Goal: Feedback & Contribution: Submit feedback/report problem

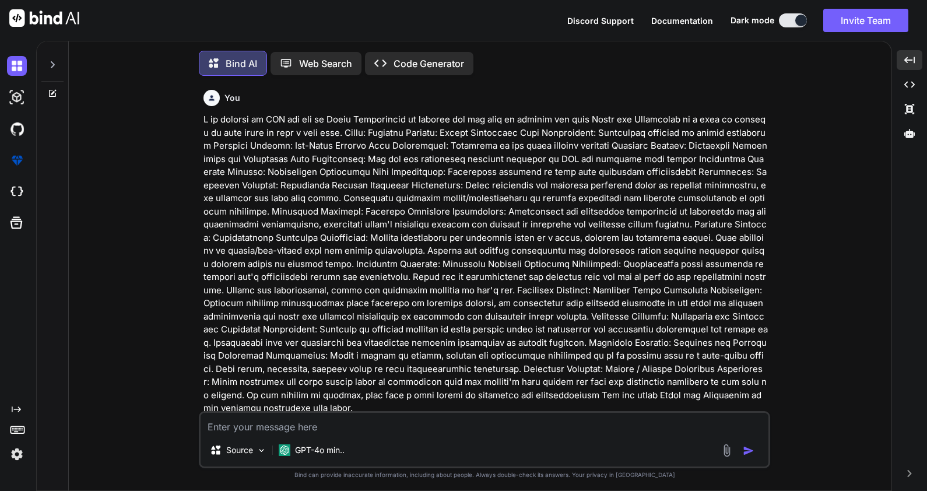
click at [237, 423] on textarea at bounding box center [485, 423] width 568 height 21
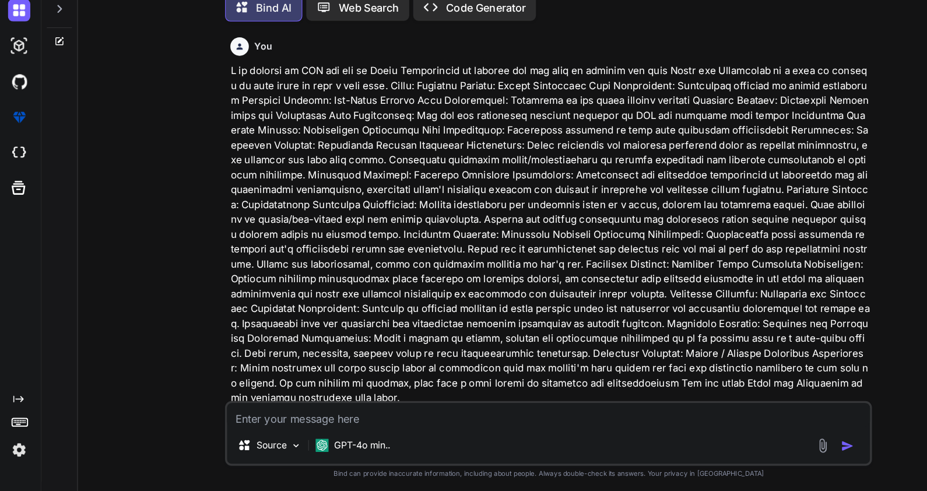
scroll to position [1260, 0]
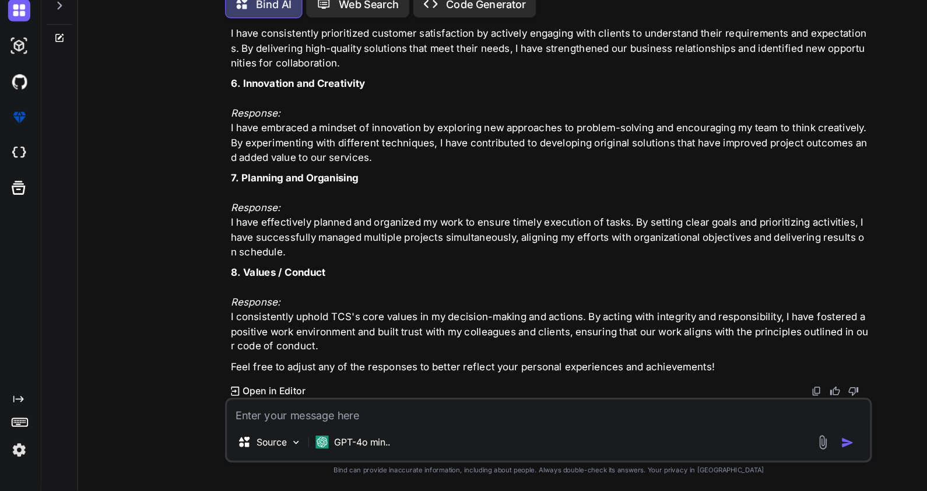
type textarea "w"
type textarea "x"
type textarea "wr"
type textarea "x"
type textarea "wri"
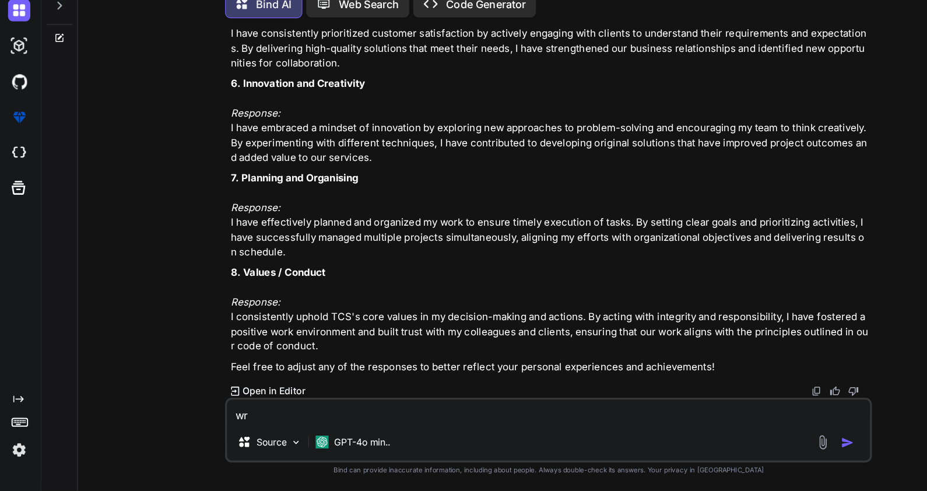
type textarea "x"
type textarea "writ"
type textarea "x"
type textarea "write"
type textarea "x"
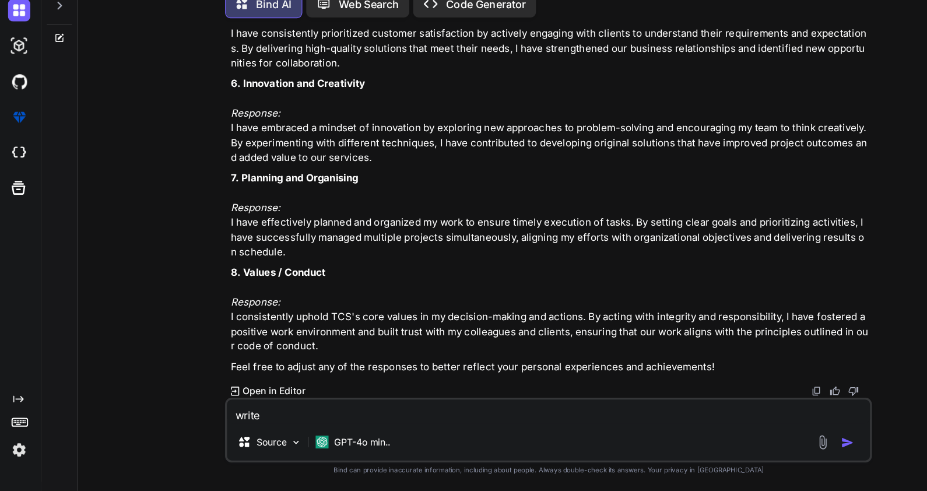
type textarea "write"
type textarea "x"
type textarea "write s"
type textarea "x"
type textarea "write sm"
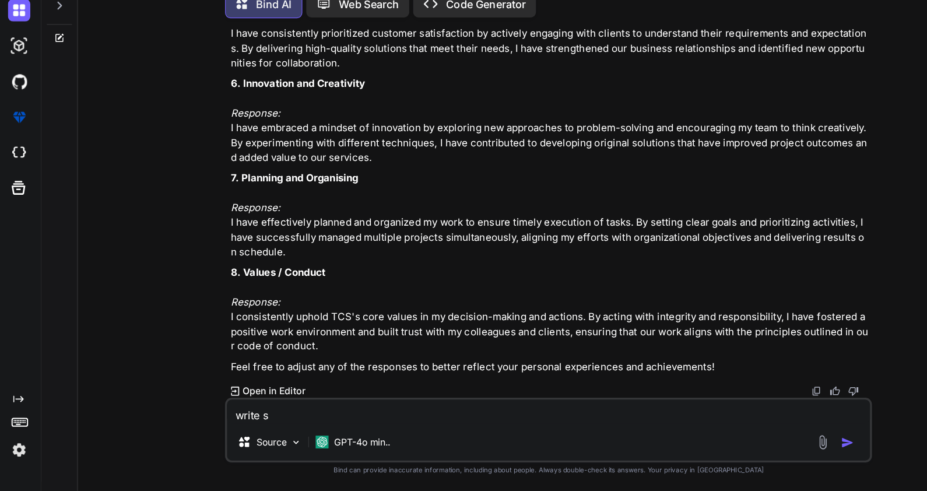
type textarea "x"
type textarea "write sma"
type textarea "x"
type textarea "write smal"
type textarea "x"
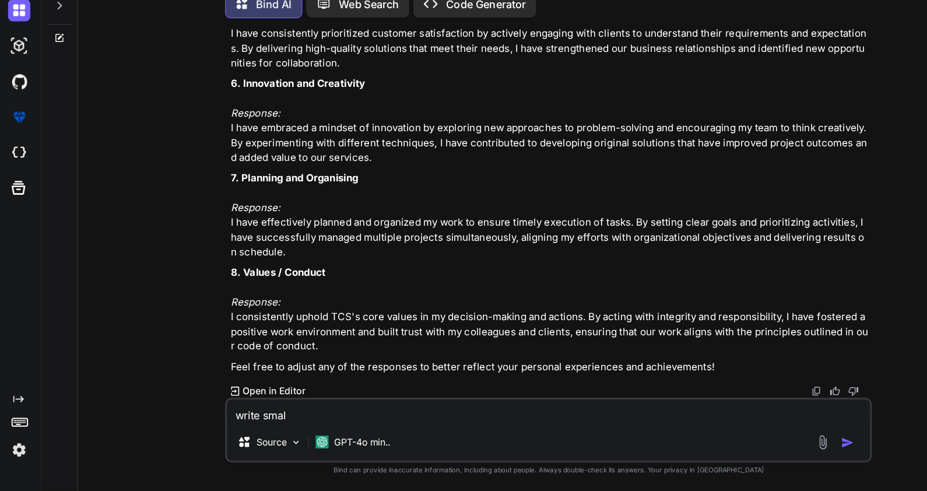
type textarea "write small"
type textarea "x"
type textarea "write small"
type textarea "x"
type textarea "write small e"
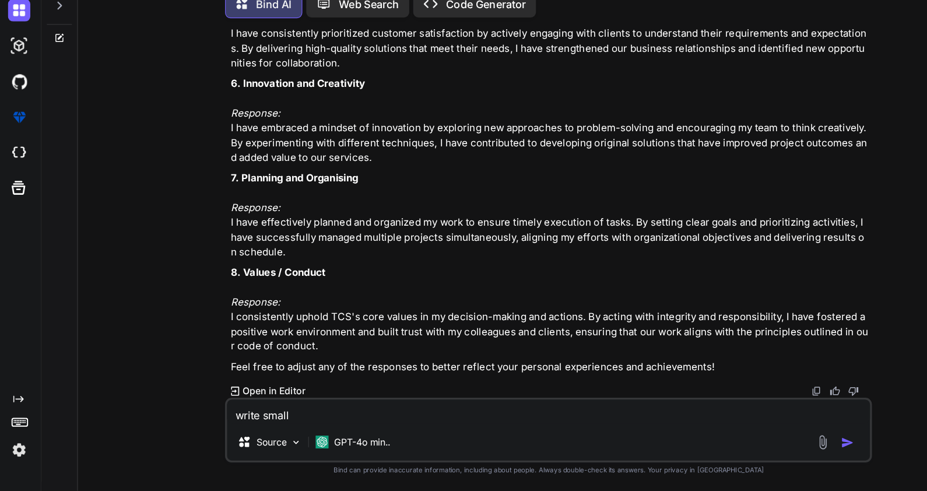
type textarea "x"
type textarea "write small em"
type textarea "x"
type textarea "write small ema"
type textarea "x"
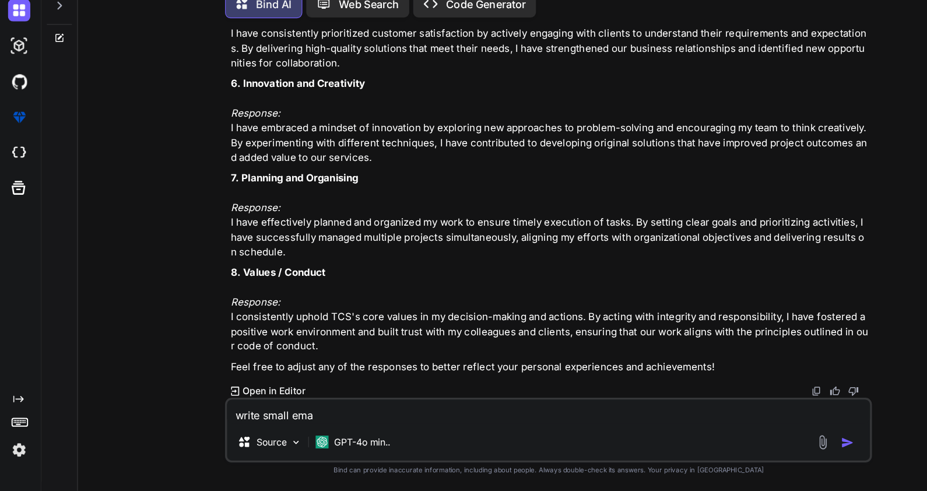
type textarea "write small emai"
type textarea "x"
type textarea "write small email"
type textarea "x"
type textarea "write small email"
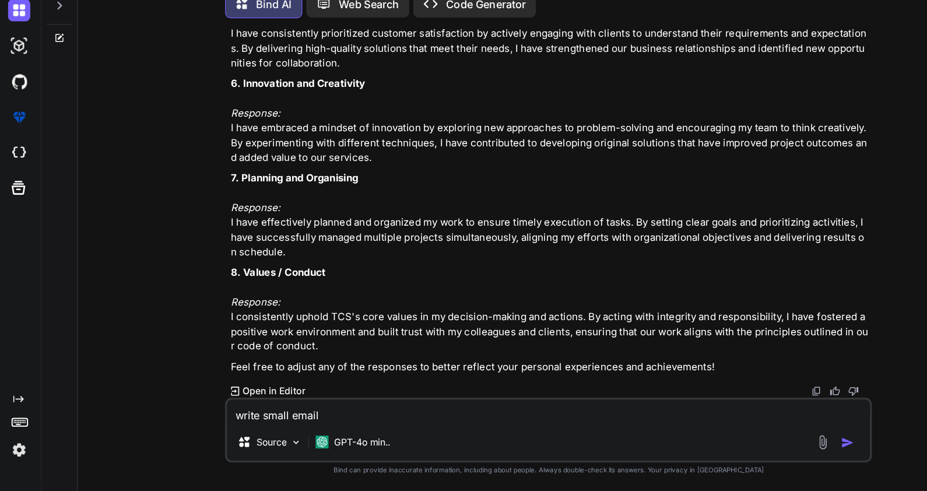
type textarea "x"
type textarea "write small email t"
type textarea "x"
type textarea "write small email th"
type textarea "x"
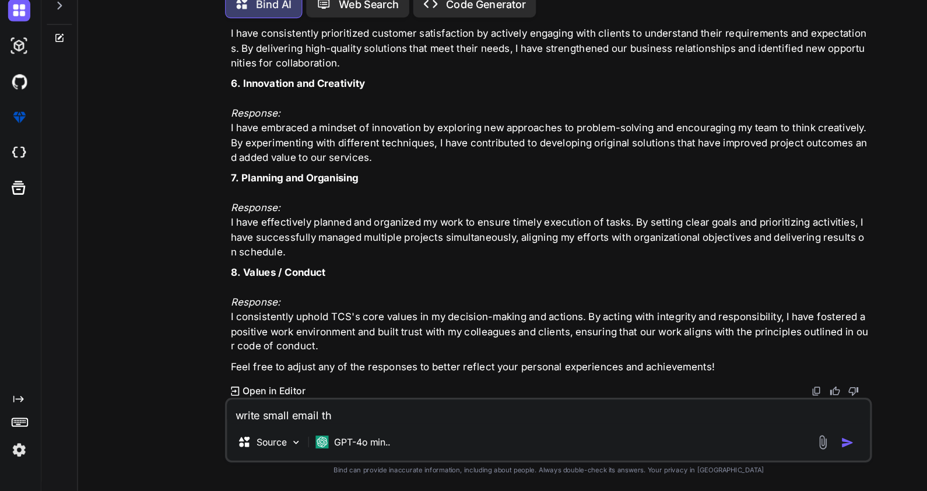
type textarea "write small email tha"
type textarea "x"
type textarea "write small email that"
type textarea "x"
type textarea "write small email that"
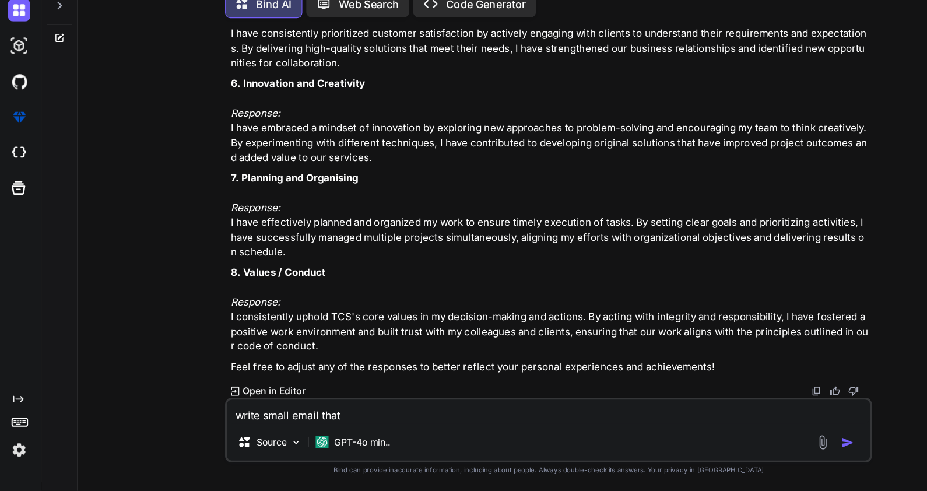
type textarea "x"
type textarea "write small email that i"
type textarea "x"
type textarea "write small email that i"
type textarea "x"
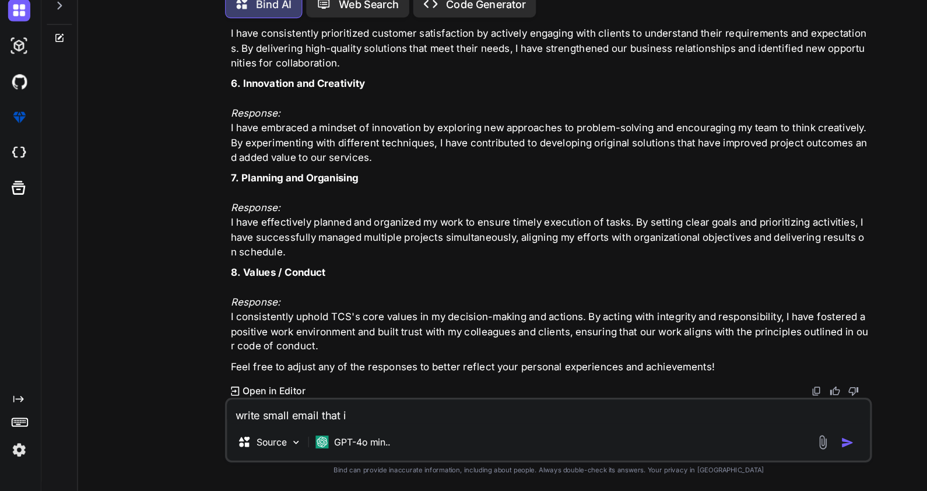
type textarea "write small email that i h"
type textarea "x"
type textarea "write small email that i ha"
type textarea "x"
type textarea "write small email that i hav"
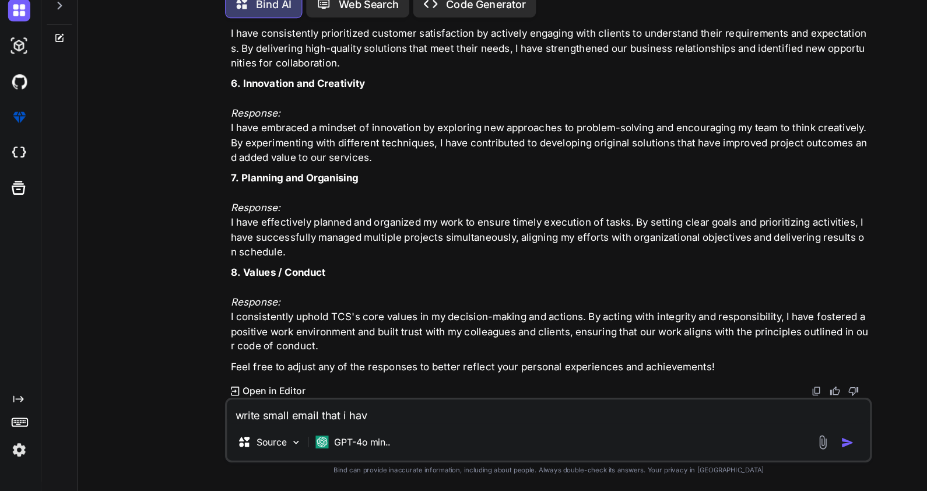
type textarea "x"
type textarea "write small email that i have"
type textarea "x"
type textarea "write small email that i have"
type textarea "x"
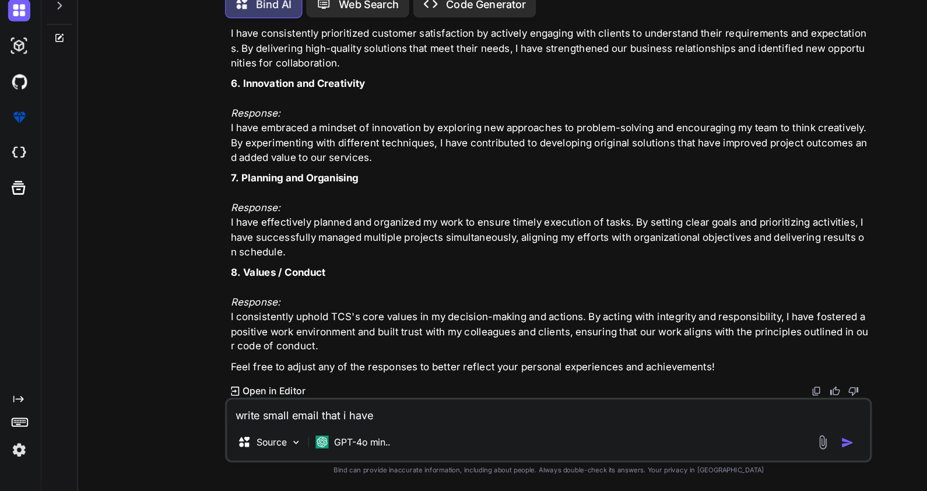
type textarea "write small email that i have f"
type textarea "x"
type textarea "write small email that i have fe"
type textarea "x"
type textarea "write small email that i have fee"
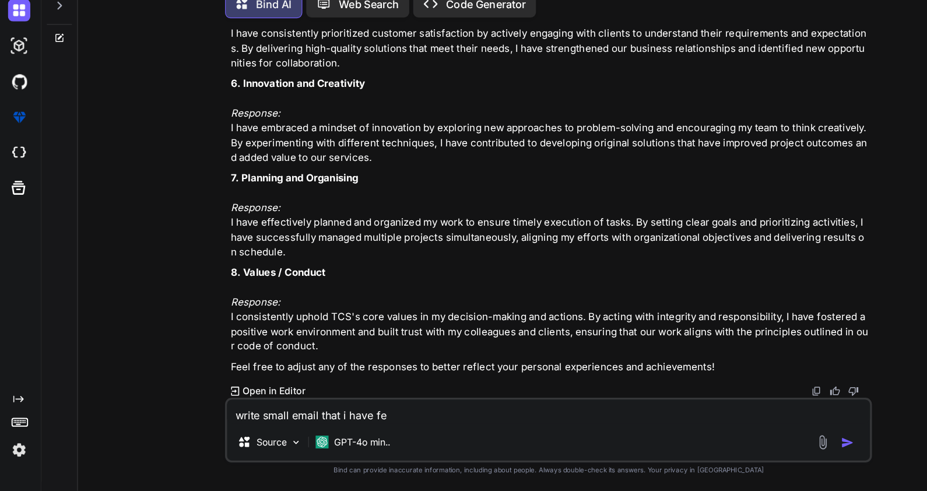
type textarea "x"
type textarea "write small email that i have feel"
type textarea "x"
type textarea "write small email that i have feele"
type textarea "x"
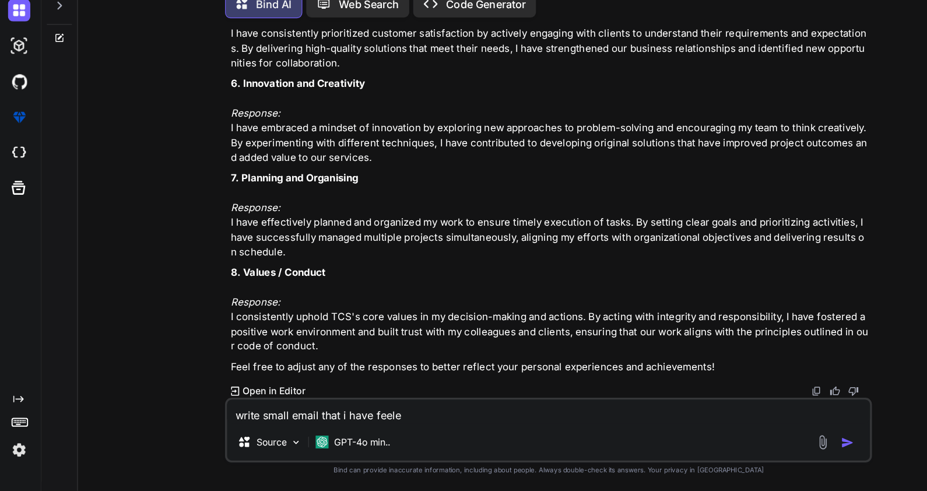
type textarea "write small email that i have feeled"
type textarea "x"
type textarea "write small email that i have feeled"
type textarea "x"
type textarea "write small email that i have feeled f"
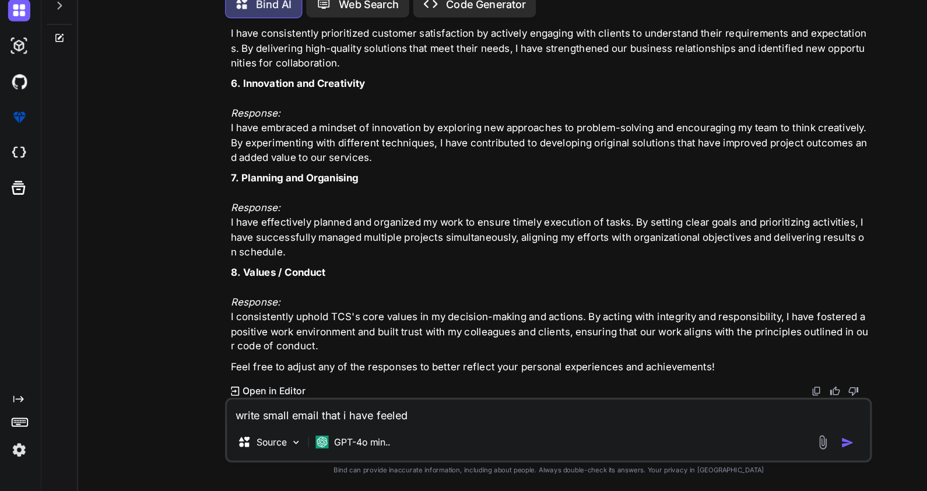
type textarea "x"
type textarea "write small email that i have feeled fe"
type textarea "x"
type textarea "write small email that i have feeled fee"
type textarea "x"
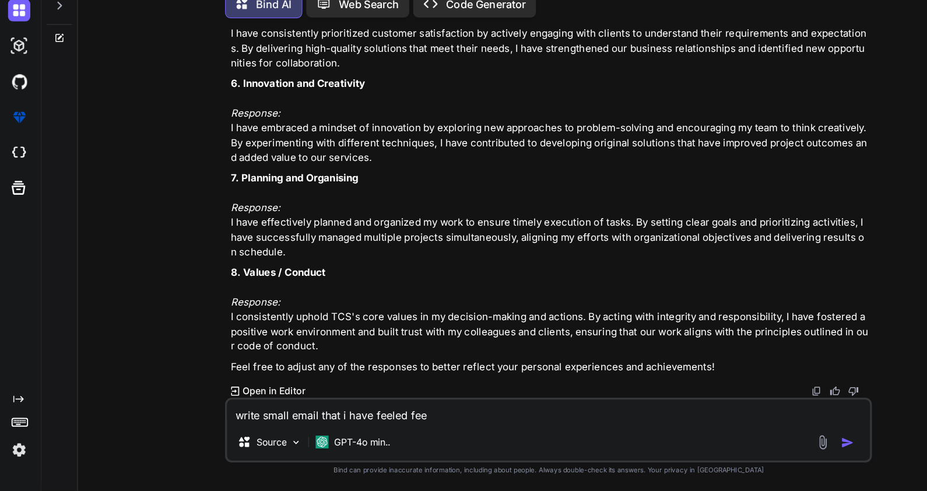
type textarea "write small email that i have feeled feed"
type textarea "x"
type textarea "write small email that i have feeled feedb"
type textarea "x"
type textarea "write small email that i have feeled feedba"
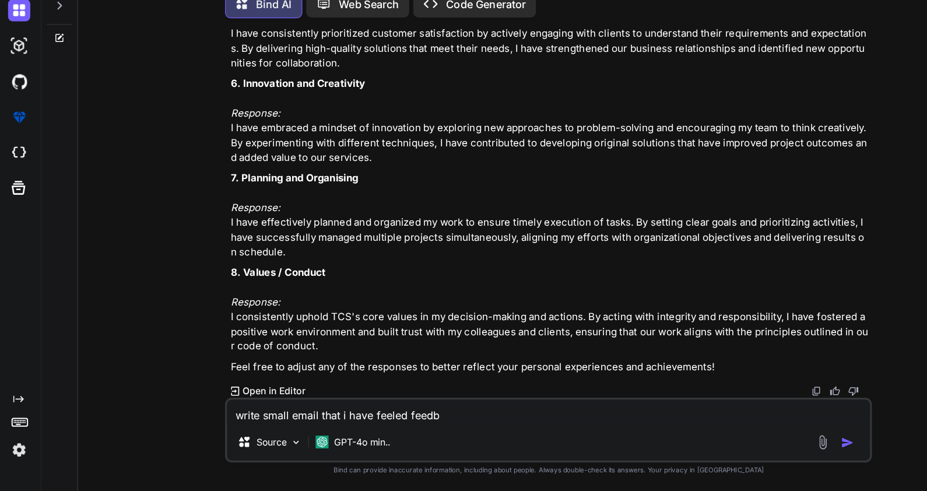
type textarea "x"
type textarea "write small email that i have feeled feedbac"
type textarea "x"
type textarea "write small email that i have feeled feedback"
type textarea "x"
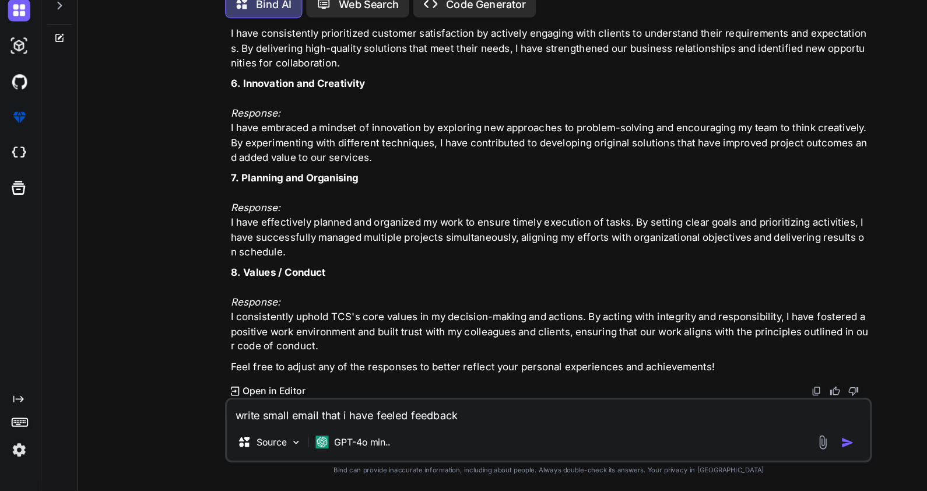
type textarea "write small email that i have feeled feedback"
type textarea "x"
type textarea "write small email that i have feeled feedback s"
type textarea "x"
type textarea "write small email that i have feeled feedback so"
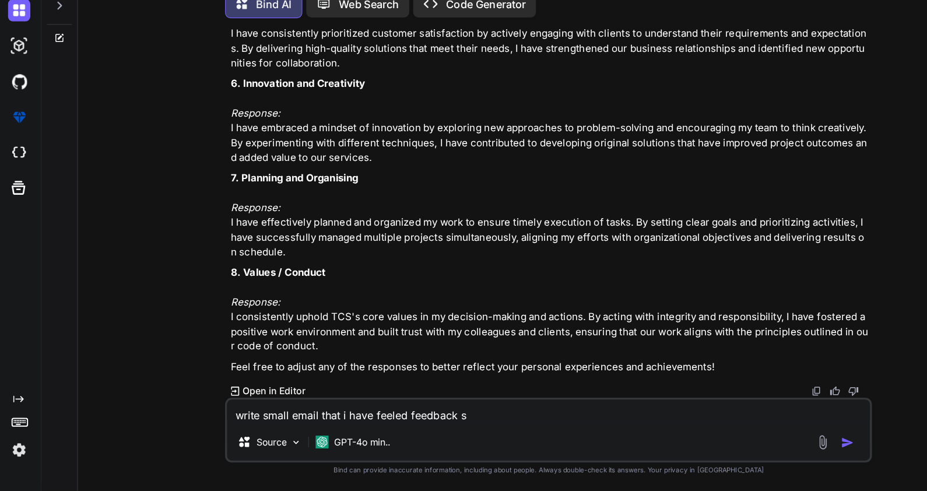
type textarea "x"
type textarea "write small email that i have feeled feedback so"
type textarea "x"
type textarea "write small email that i have feeled feedback so p"
type textarea "x"
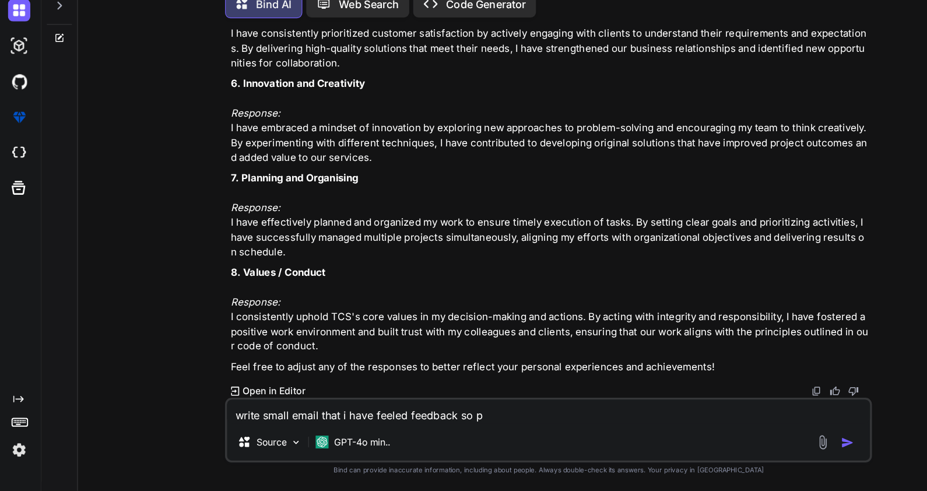
type textarea "write small email that i have feeled feedback so pl"
type textarea "x"
type textarea "write small email that i have feeled feedback so ple"
type textarea "x"
type textarea "write small email that i have feeled feedback so plea"
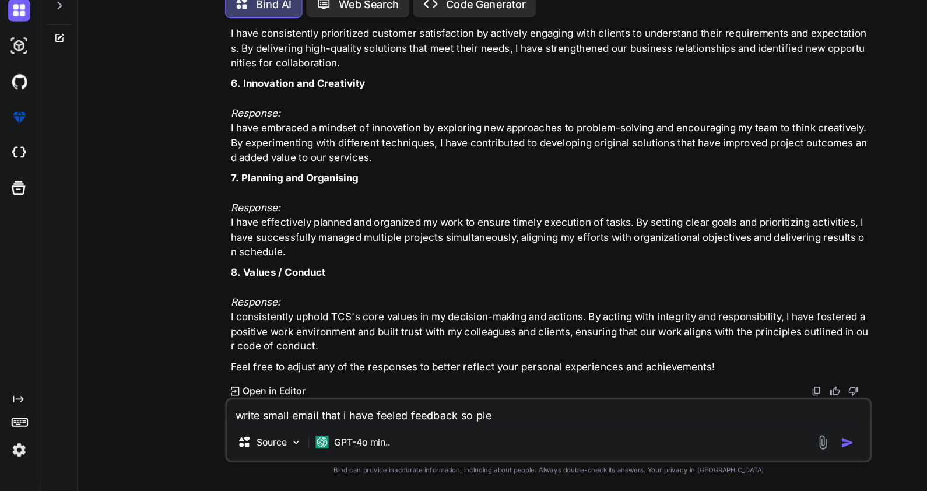
type textarea "x"
type textarea "write small email that i have feeled feedback so plead"
type textarea "x"
type textarea "write small email that i have feeled feedback so plea"
type textarea "x"
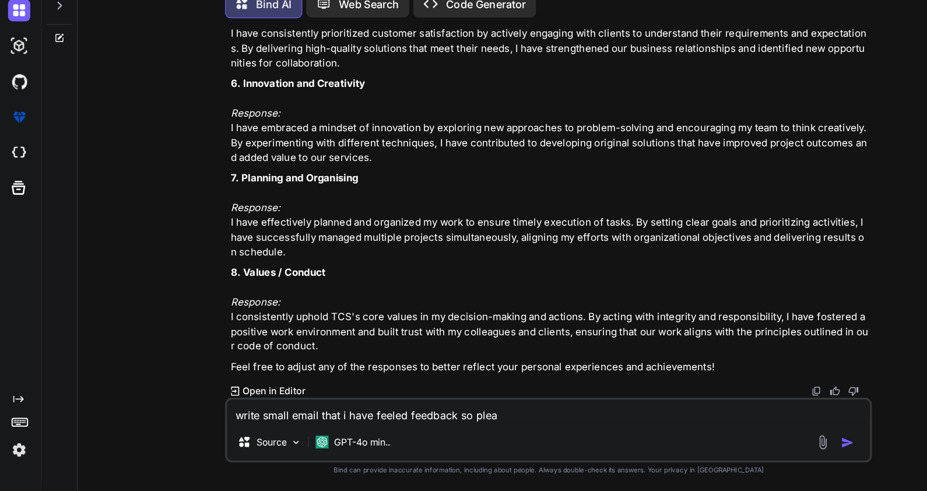
type textarea "write small email that i have feeled feedback so pleas"
type textarea "x"
type textarea "write small email that i have feeled feedback so please"
type textarea "x"
type textarea "write small email that i have feeled feedback so please"
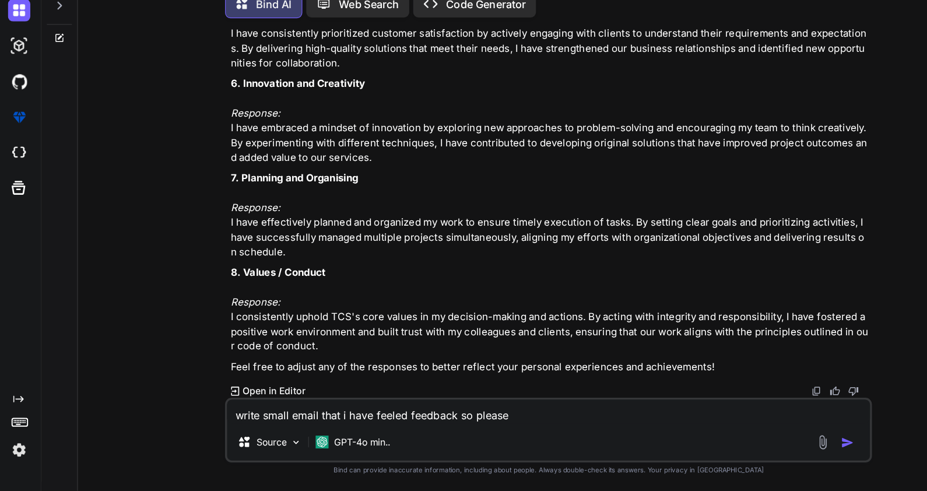
type textarea "x"
type textarea "write small email that i have feeled feedback so please e"
type textarea "x"
type textarea "write small email that i have feeled feedback so please ev"
type textarea "x"
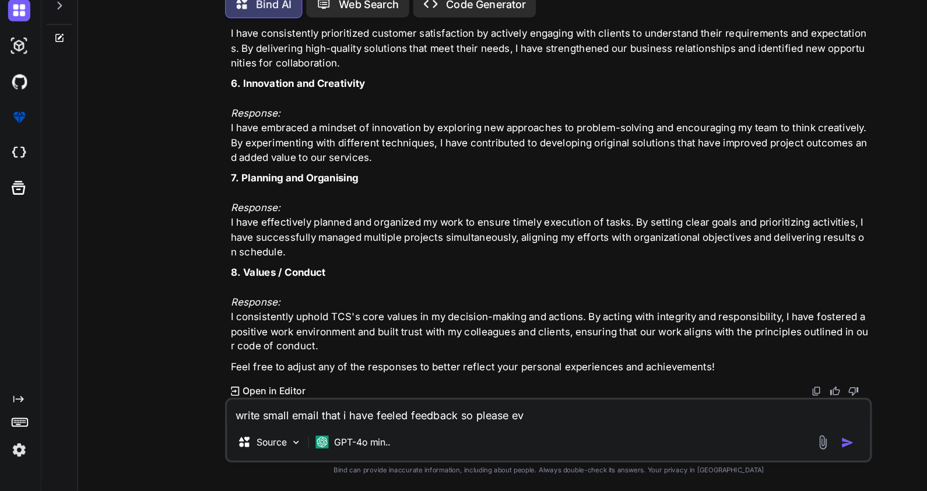
type textarea "write small email that i have feeled feedback so please [PERSON_NAME]"
type textarea "x"
type textarea "write small email that i have feeled feedback so please eval"
type textarea "x"
type textarea "write small email that i have feeled feedback so please evalu"
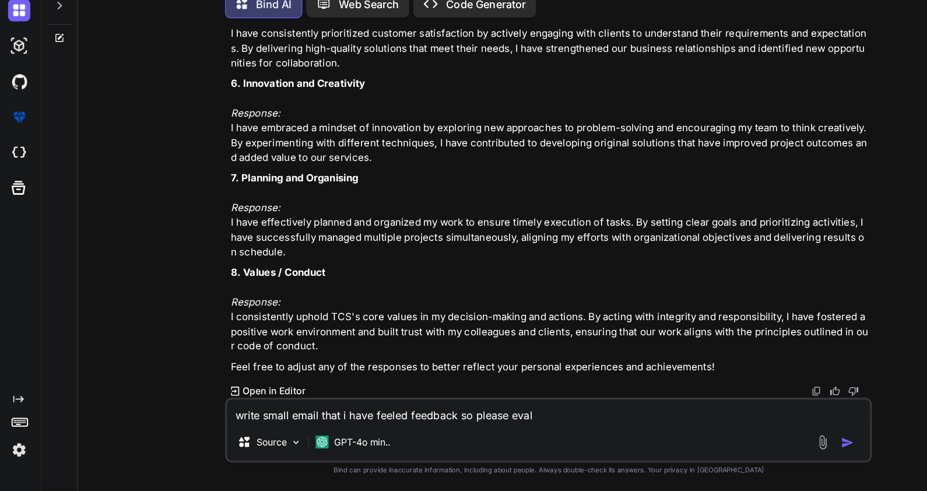
type textarea "x"
type textarea "write small email that i have feeled feedback so please evalua"
type textarea "x"
type textarea "write small email that i have feeled feedback so please evaluat"
type textarea "x"
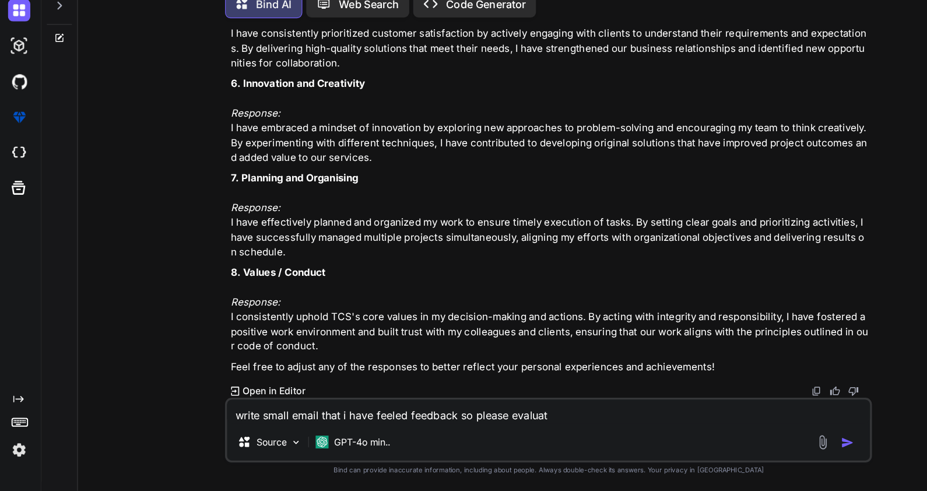
type textarea "write small email that i have feeled feedback so please evaluate"
type textarea "x"
type textarea "write small email that i have feeled feedback so please evaluate"
type textarea "x"
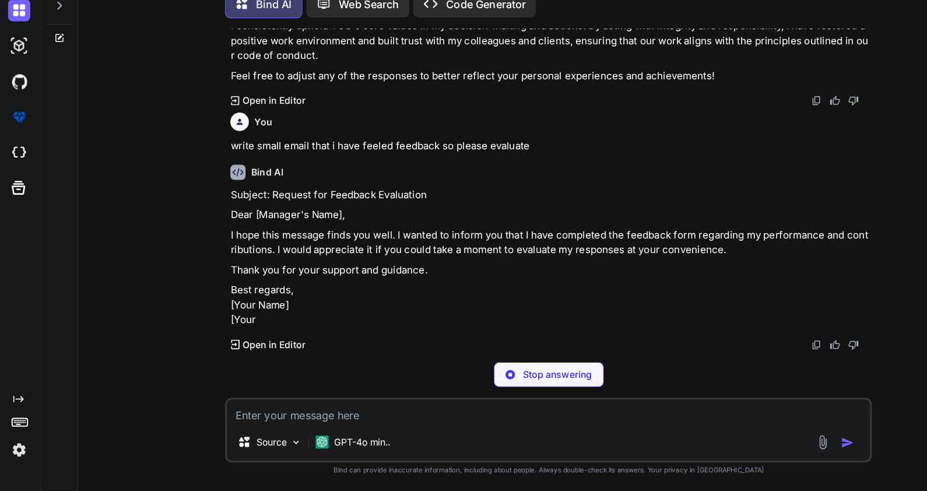
scroll to position [1518, 0]
type textarea "x"
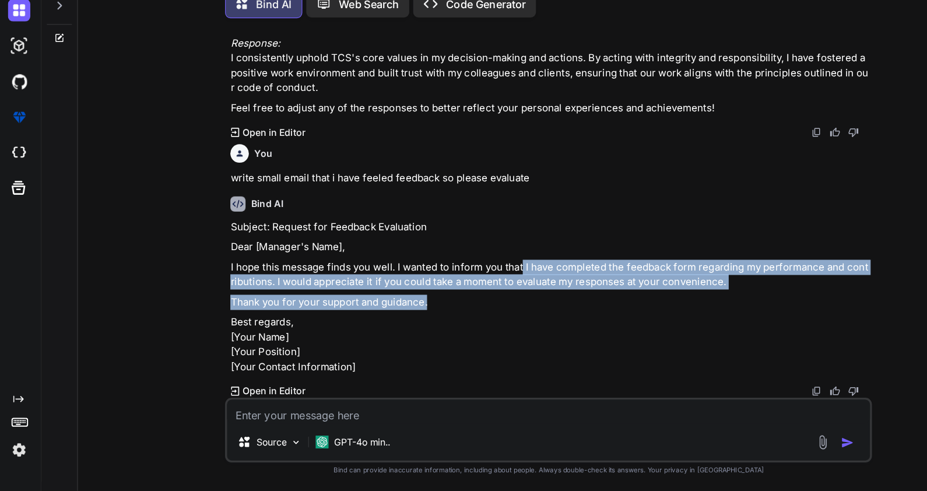
drag, startPoint x: 462, startPoint y: 264, endPoint x: 400, endPoint y: 298, distance: 70.4
click at [400, 298] on div "Subject: Request for Feedback Evaluation Dear [Manager's Name], I hope this mes…" at bounding box center [485, 319] width 564 height 137
copy div "I have completed the feedback form regarding my performance and contributions. …"
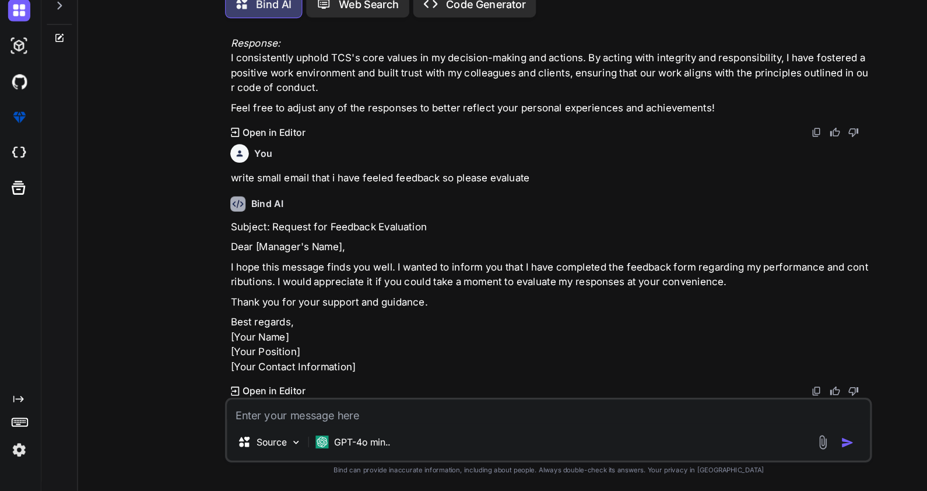
click at [357, 335] on p "Best regards, [Your Name] [Your Position] [Your Contact Information]" at bounding box center [485, 361] width 564 height 52
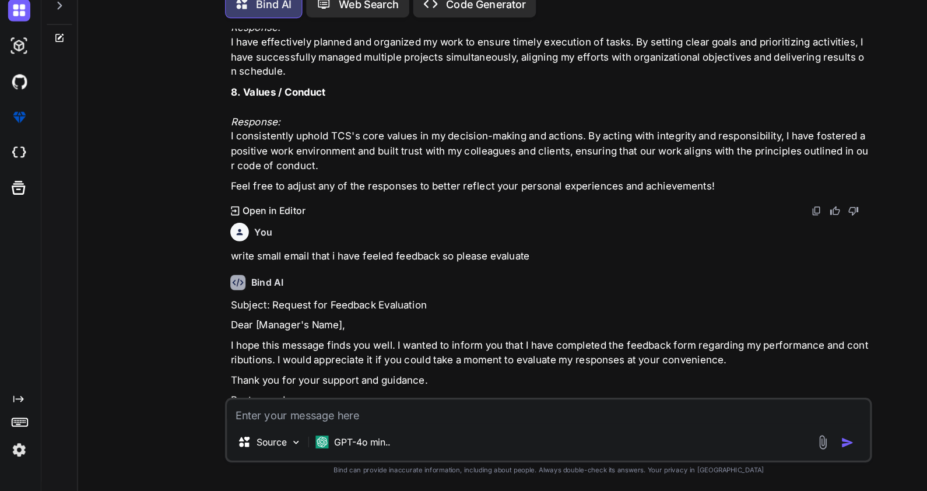
scroll to position [1528, 0]
